Goal: Task Accomplishment & Management: Complete application form

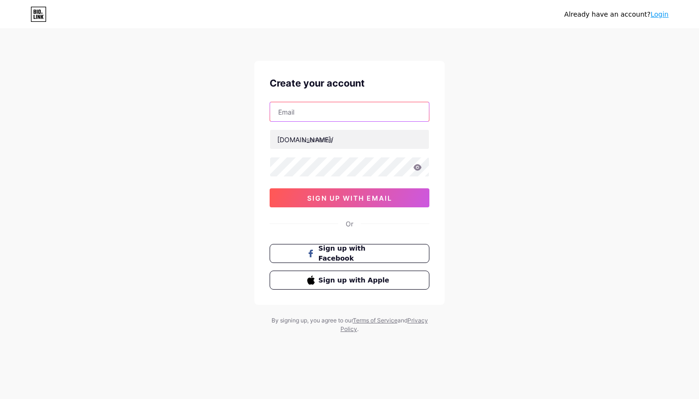
click at [348, 112] on input "text" at bounding box center [349, 111] width 159 height 19
paste input "[EMAIL_ADDRESS][DOMAIN_NAME]"
type input "[EMAIL_ADDRESS][DOMAIN_NAME]"
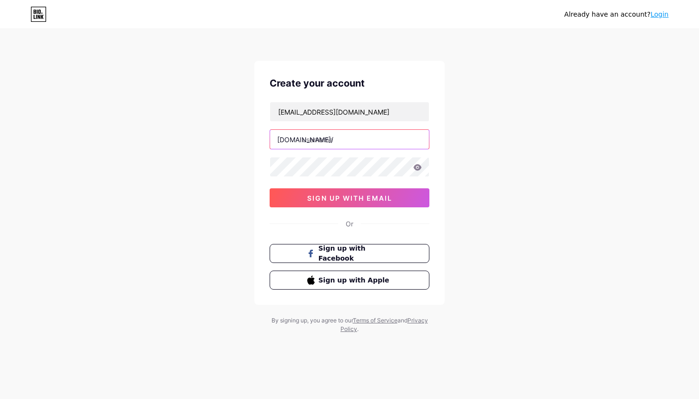
click at [326, 139] on input "text" at bounding box center [349, 139] width 159 height 19
type input "drivecircle"
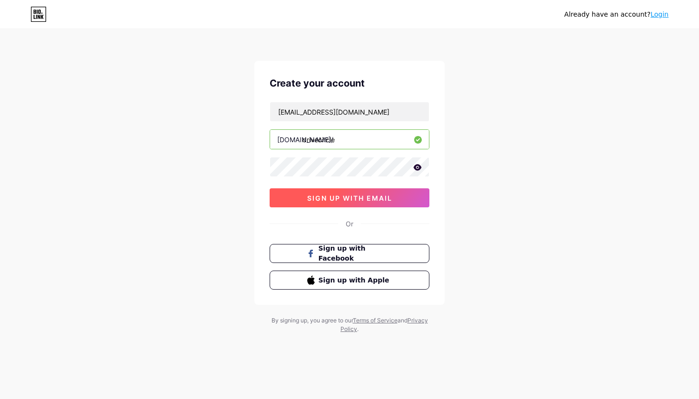
click at [367, 201] on span "sign up with email" at bounding box center [349, 198] width 85 height 8
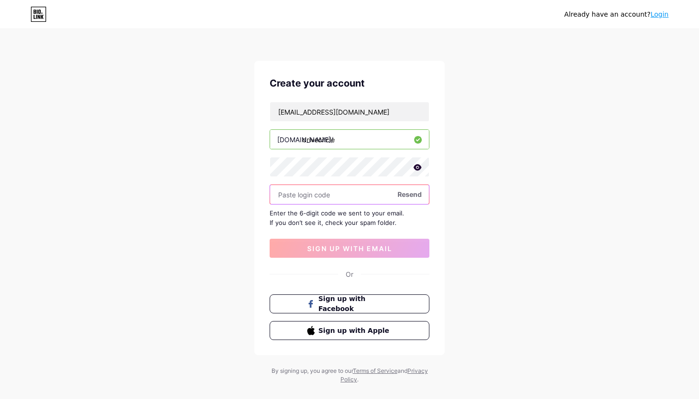
click at [345, 202] on input "text" at bounding box center [349, 194] width 159 height 19
paste input "420006"
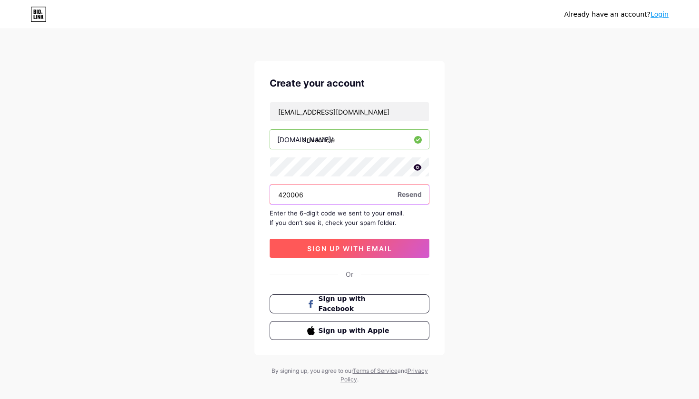
type input "420006"
click at [348, 249] on span "sign up with email" at bounding box center [349, 248] width 85 height 8
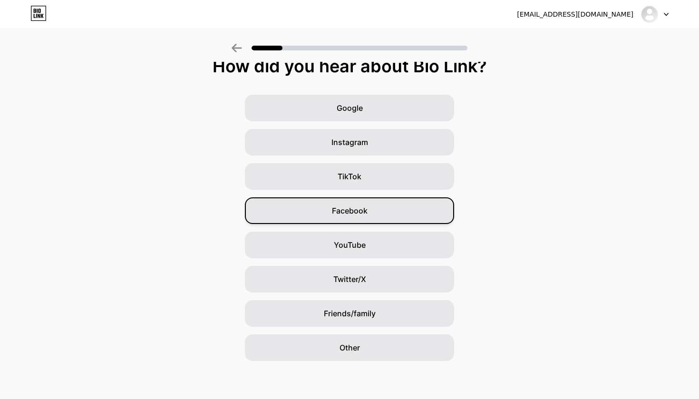
scroll to position [11, 0]
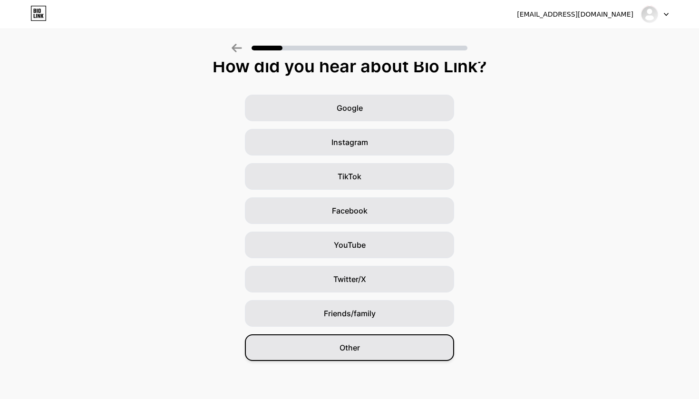
click at [345, 343] on span "Other" at bounding box center [349, 347] width 20 height 11
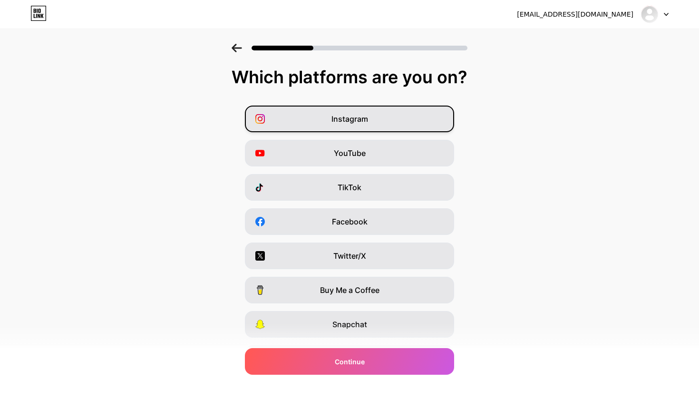
click at [370, 118] on div "Instagram" at bounding box center [349, 119] width 209 height 27
click at [371, 225] on div "Facebook" at bounding box center [349, 221] width 209 height 27
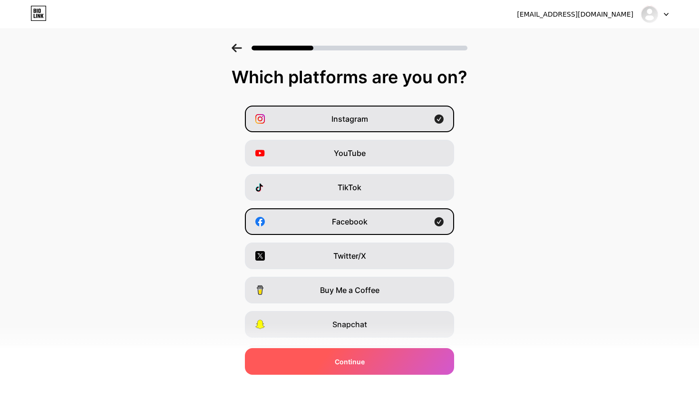
click at [351, 358] on span "Continue" at bounding box center [350, 362] width 30 height 10
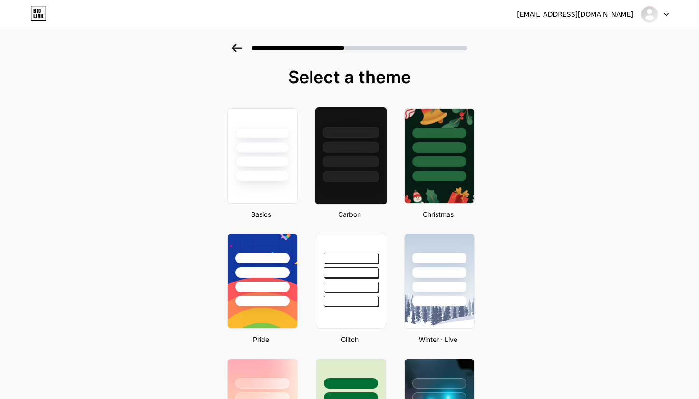
scroll to position [-1, 0]
click at [354, 161] on div at bounding box center [351, 161] width 56 height 11
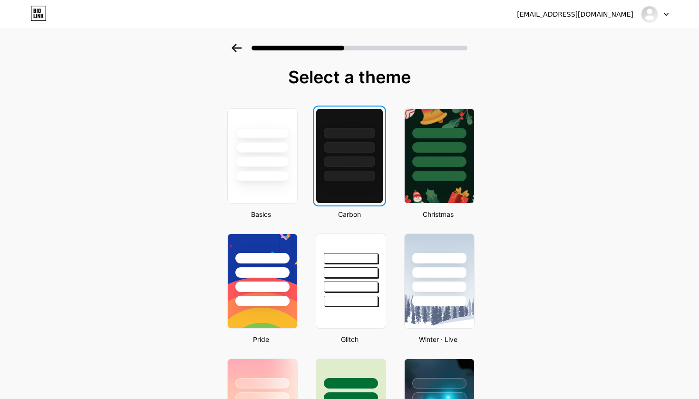
scroll to position [0, 0]
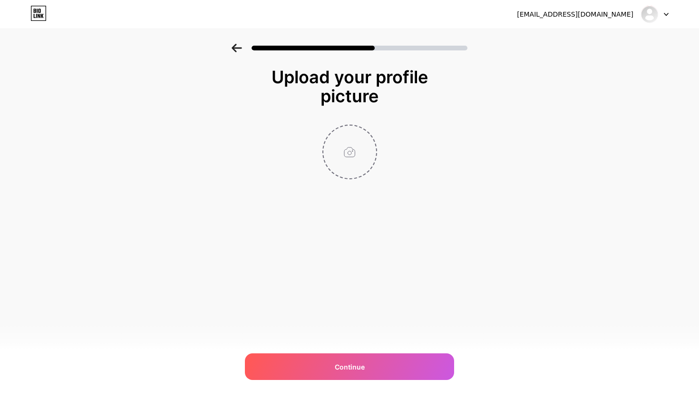
click at [352, 150] on input "file" at bounding box center [349, 152] width 53 height 53
type input "C:\fakepath\logo.png"
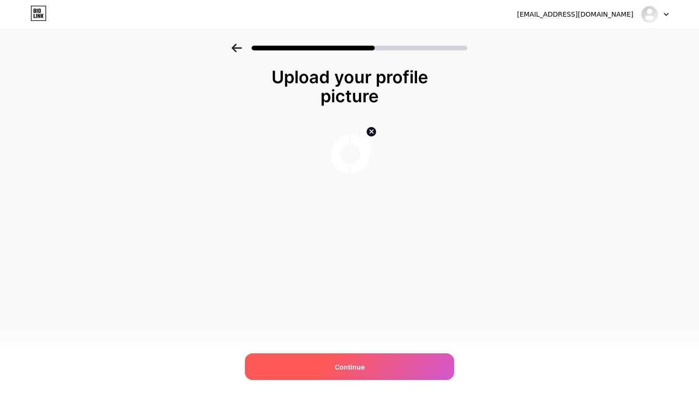
click at [355, 372] on div "Continue" at bounding box center [349, 366] width 209 height 27
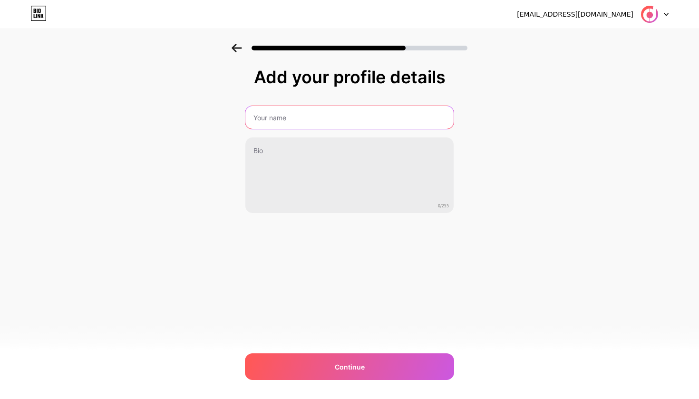
click at [328, 116] on input "text" at bounding box center [349, 117] width 208 height 23
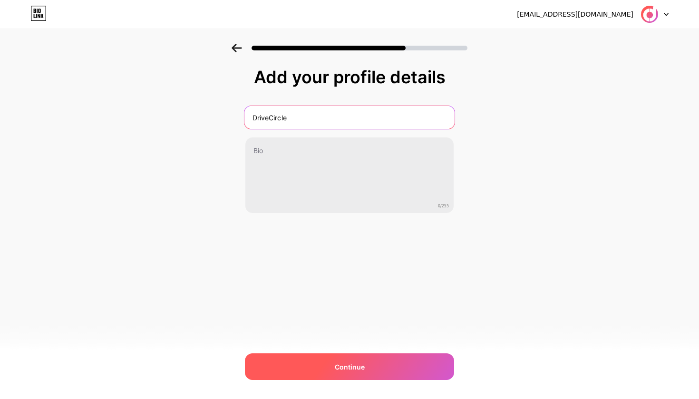
type input "DriveCircle"
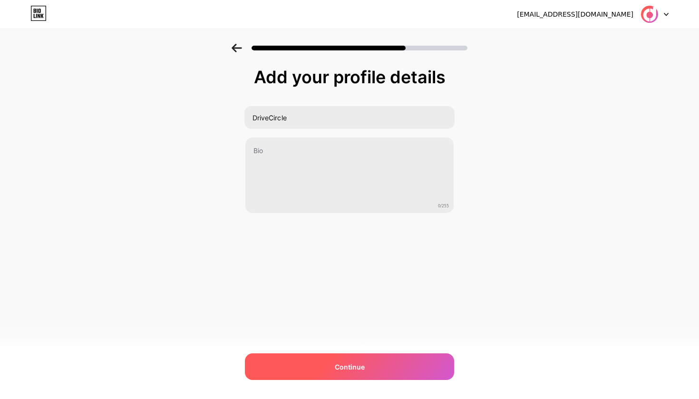
click at [328, 371] on div "Continue" at bounding box center [349, 366] width 209 height 27
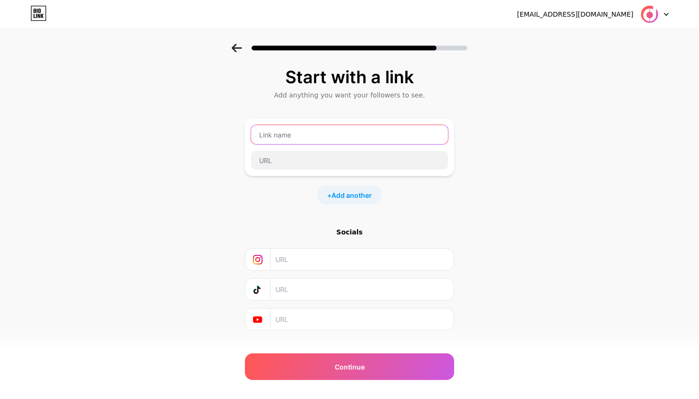
click at [302, 132] on input "text" at bounding box center [349, 134] width 197 height 19
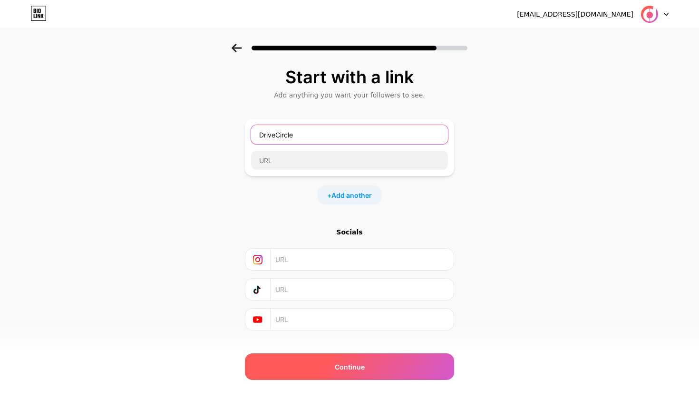
type input "DriveCircle"
click at [365, 363] on div "Continue" at bounding box center [349, 366] width 209 height 27
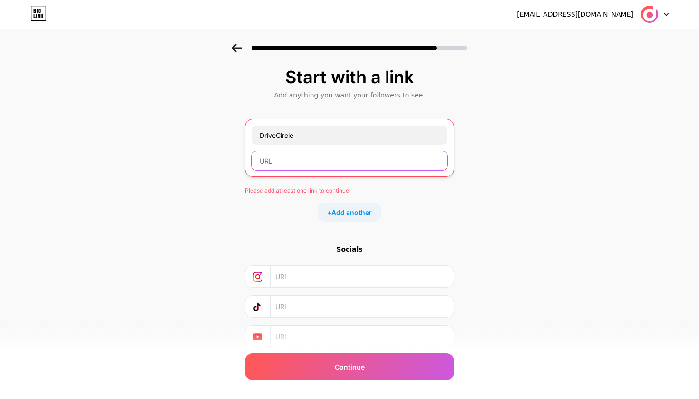
click at [319, 162] on input "text" at bounding box center [349, 160] width 196 height 19
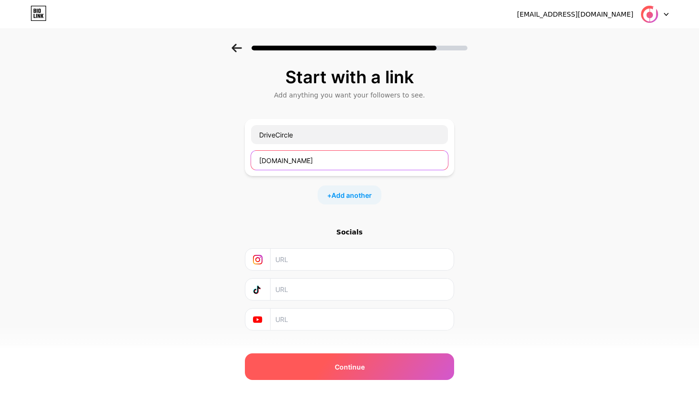
type input "[DOMAIN_NAME]"
click at [332, 363] on div "Continue" at bounding box center [349, 366] width 209 height 27
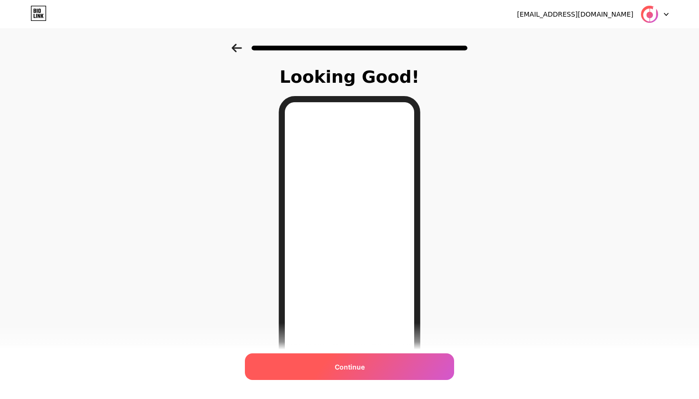
click at [337, 367] on span "Continue" at bounding box center [350, 367] width 30 height 10
